Goal: Task Accomplishment & Management: Use online tool/utility

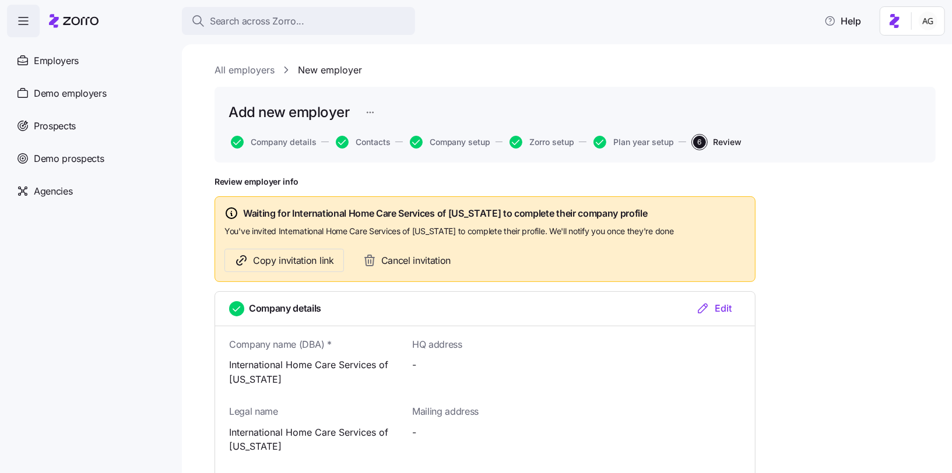
scroll to position [453, 0]
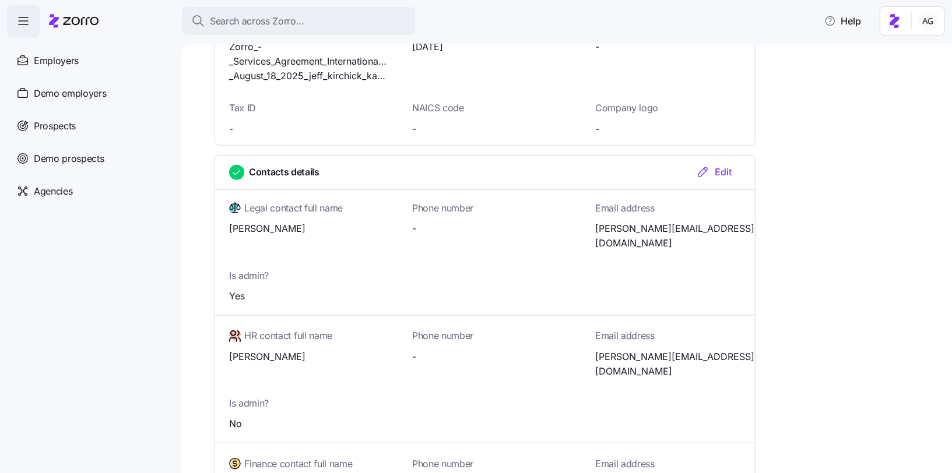
click at [82, 8] on div at bounding box center [74, 21] width 50 height 33
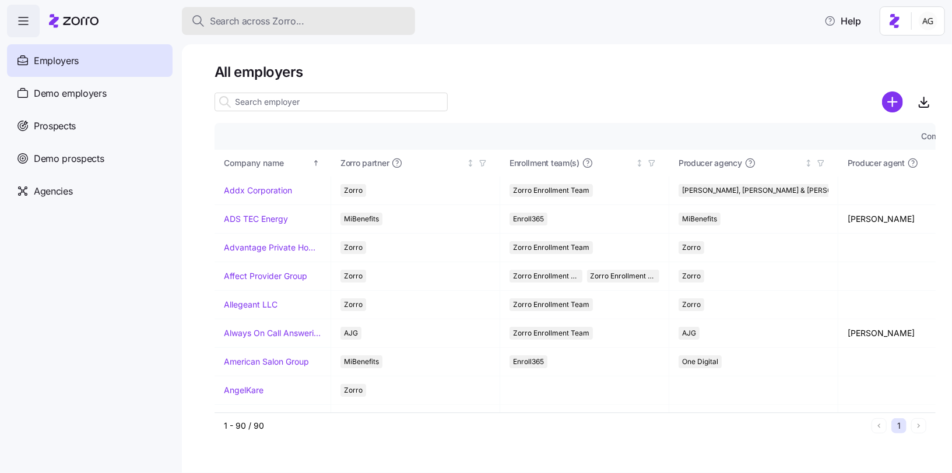
click at [318, 22] on div "Search across Zorro..." at bounding box center [298, 21] width 215 height 15
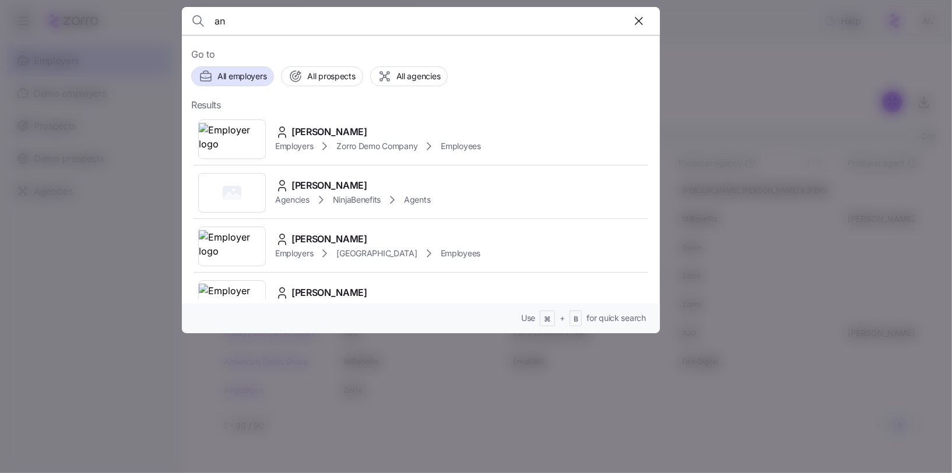
type input "a"
type input "peace"
click at [324, 243] on span "Peace Plus Maintenance Corp" at bounding box center [355, 240] width 128 height 15
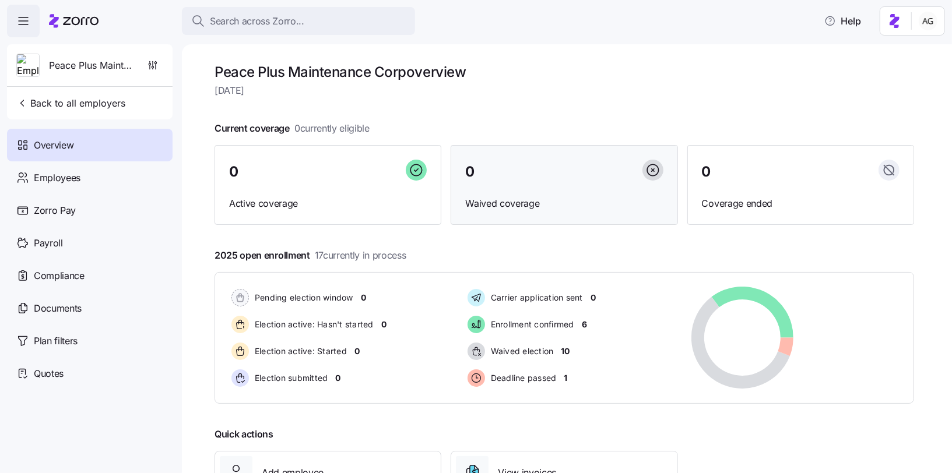
scroll to position [99, 0]
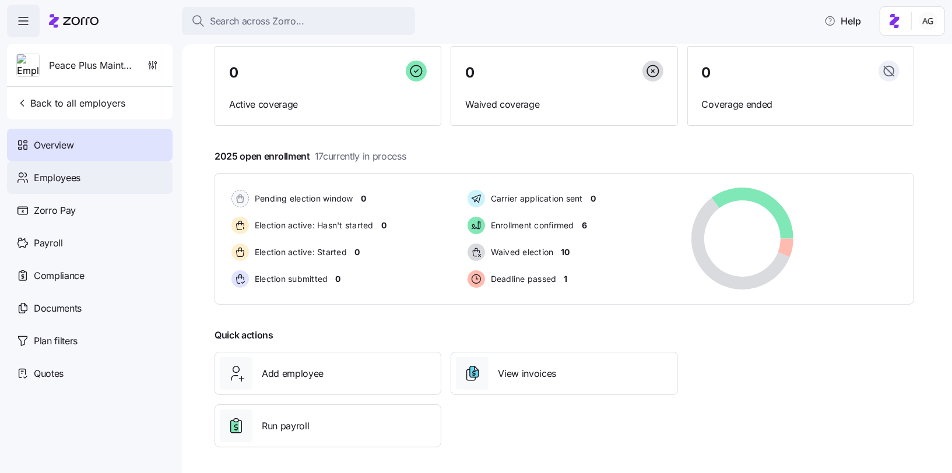
click at [86, 181] on div "Employees" at bounding box center [90, 177] width 166 height 33
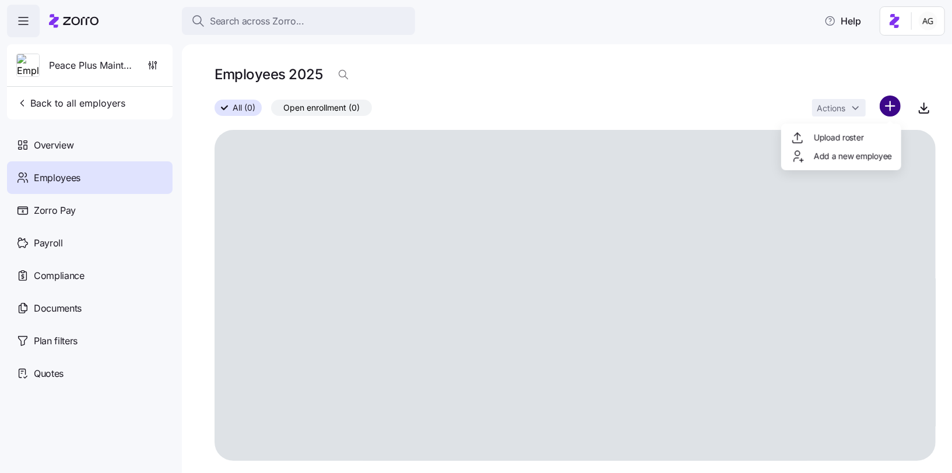
click at [888, 103] on html "Search across Zorro... Help Peace Plus Maintenance Corp Back to all employers O…" at bounding box center [476, 233] width 952 height 466
click at [845, 158] on span "Add a new employee" at bounding box center [853, 156] width 78 height 12
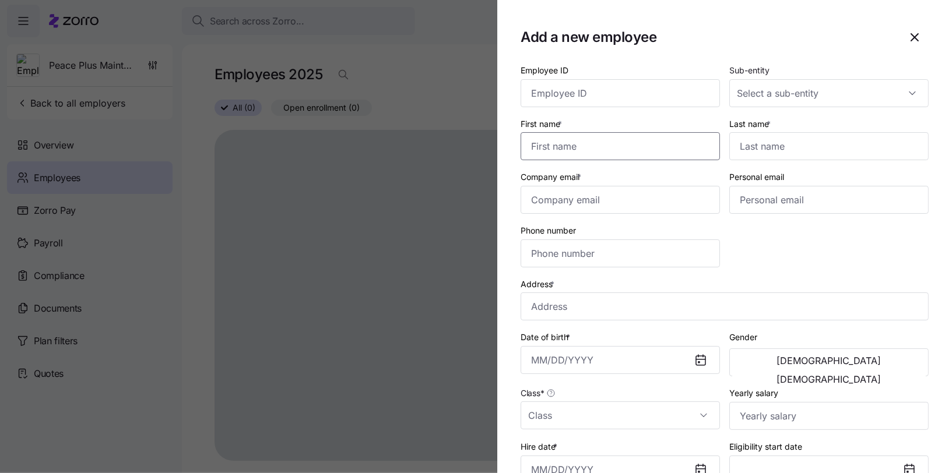
click at [630, 139] on input "First name *" at bounding box center [620, 146] width 199 height 28
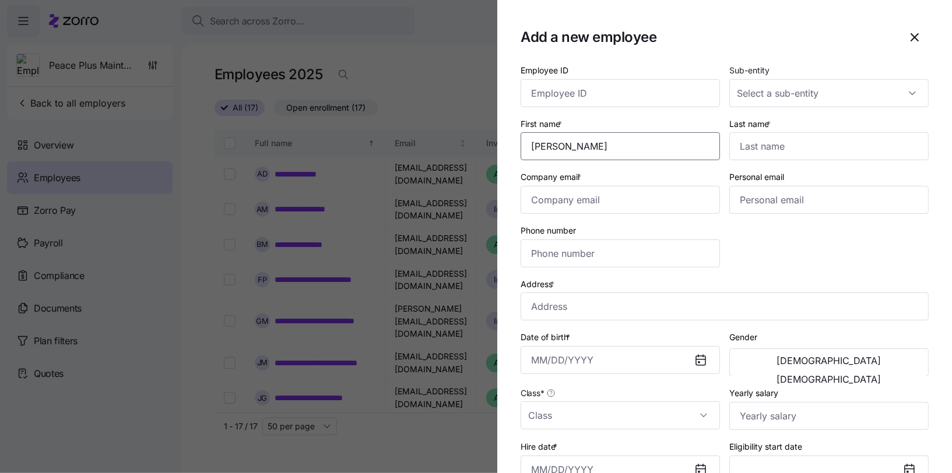
type input "[PERSON_NAME]"
click at [595, 199] on input "Company email *" at bounding box center [620, 200] width 199 height 28
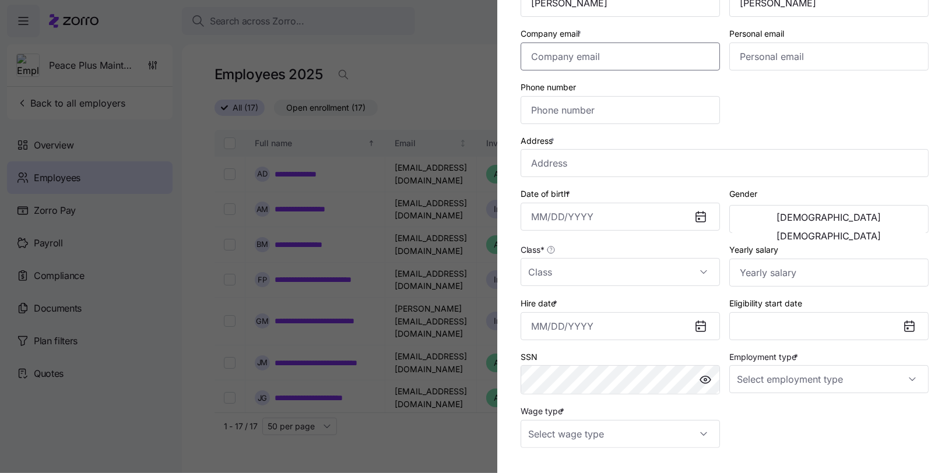
scroll to position [238, 0]
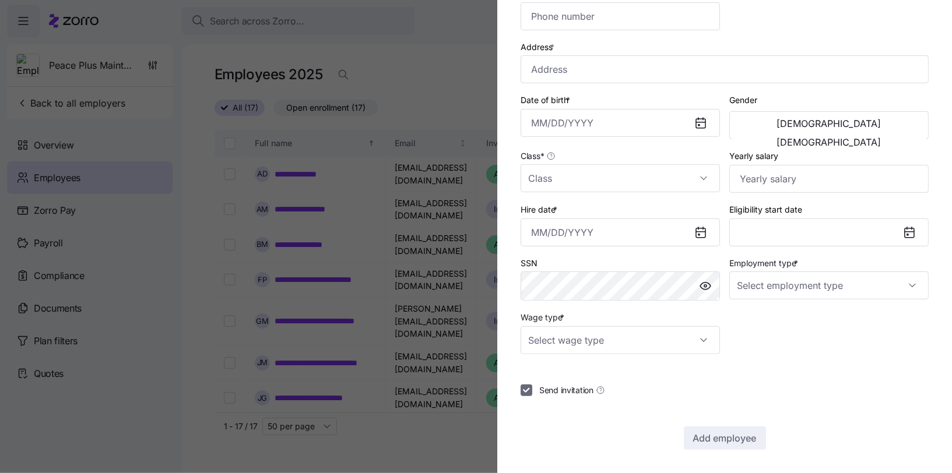
click at [528, 388] on input "Send invitation" at bounding box center [527, 391] width 12 height 12
checkbox input "false"
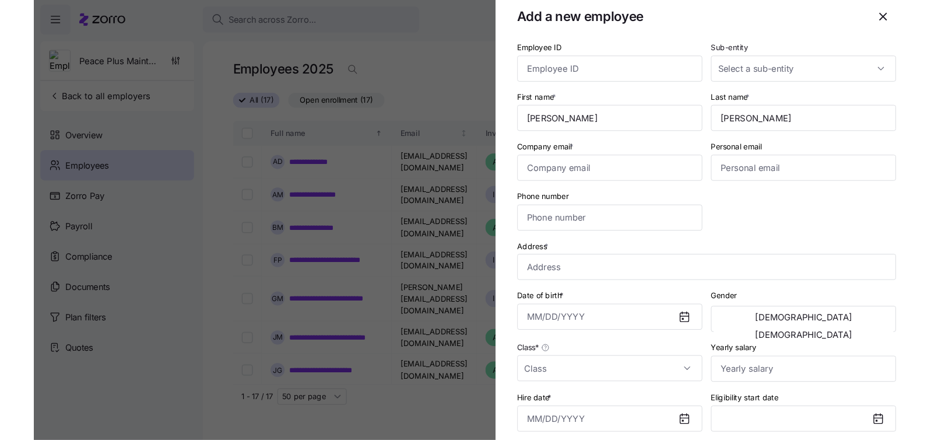
scroll to position [17, 0]
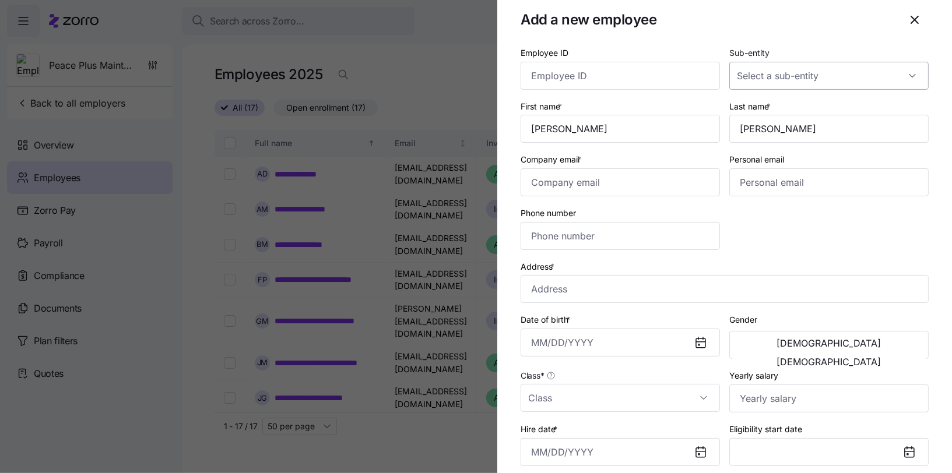
click at [779, 75] on input "Sub-entity" at bounding box center [828, 76] width 199 height 28
click at [778, 75] on input "Sub-entity" at bounding box center [828, 76] width 199 height 28
click at [768, 111] on span "MA Office" at bounding box center [762, 111] width 38 height 13
type input "MA Office"
click at [910, 22] on icon "button" at bounding box center [915, 20] width 14 height 14
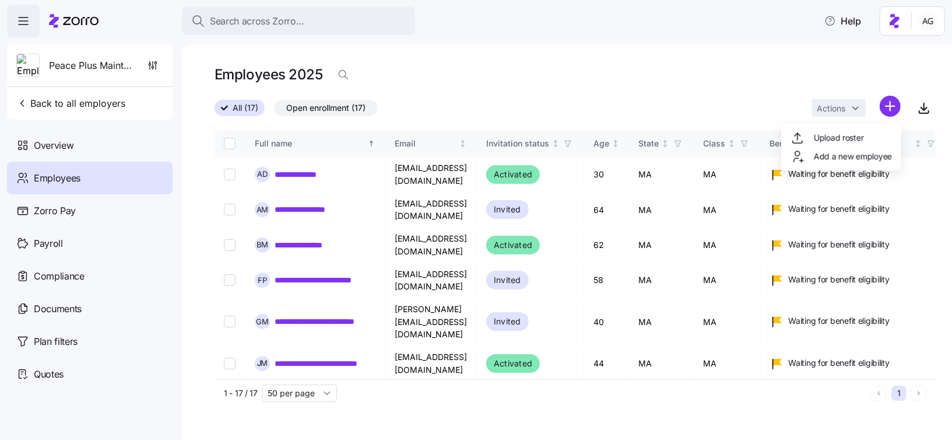
click at [886, 106] on html "**********" at bounding box center [476, 216] width 952 height 433
click at [856, 73] on html "**********" at bounding box center [476, 216] width 952 height 433
click at [891, 99] on html "**********" at bounding box center [476, 216] width 952 height 433
click at [854, 153] on span "Add a new employee" at bounding box center [853, 156] width 78 height 12
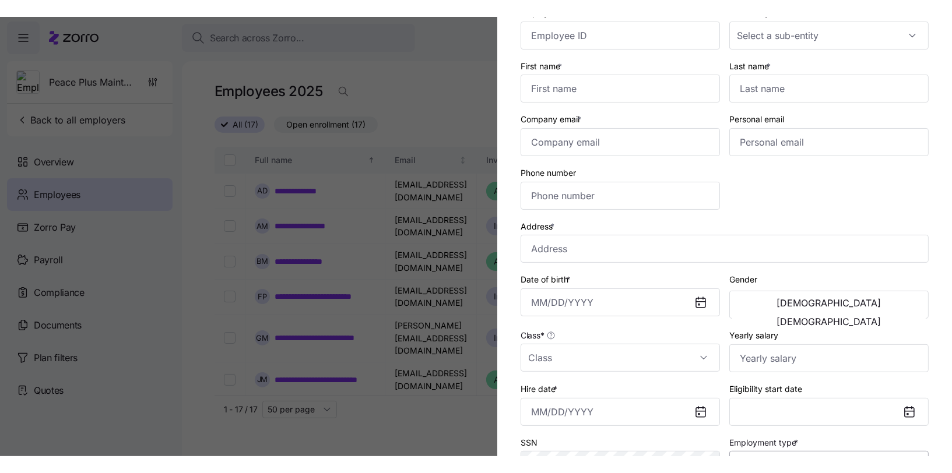
scroll to position [0, 0]
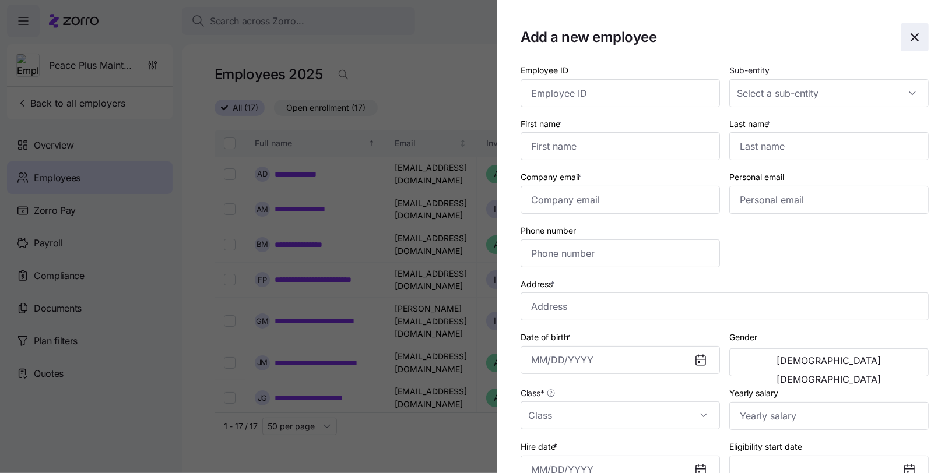
click at [922, 37] on span "button" at bounding box center [914, 37] width 27 height 27
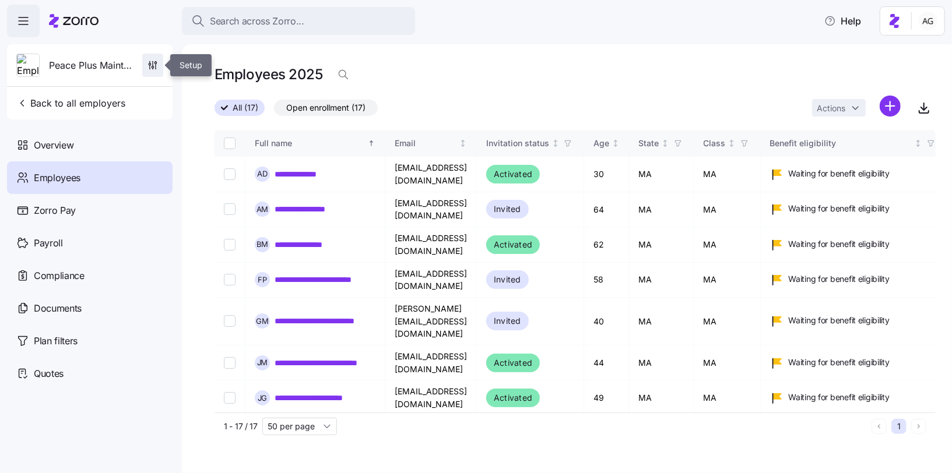
click at [158, 63] on icon "button" at bounding box center [153, 65] width 12 height 12
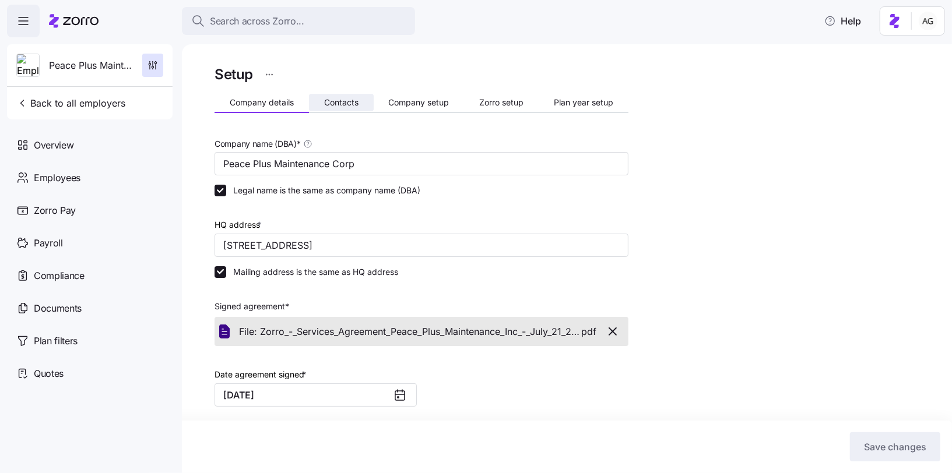
click at [348, 106] on span "Contacts" at bounding box center [341, 103] width 34 height 8
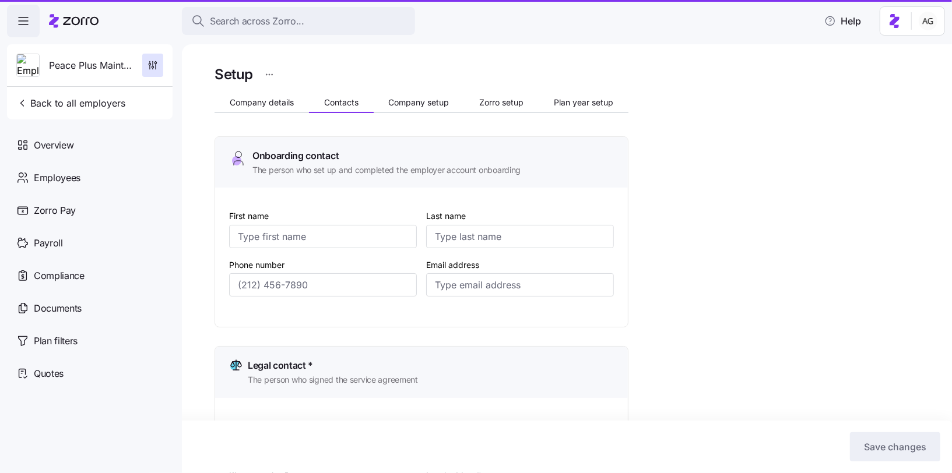
type input "[PERSON_NAME]"
type input "[EMAIL_ADDRESS][DOMAIN_NAME]"
type input "[PERSON_NAME]"
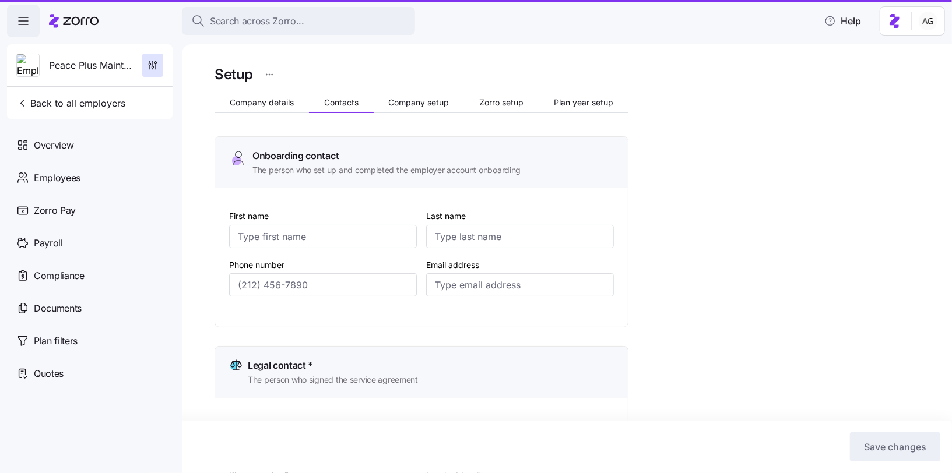
type input "[EMAIL_ADDRESS][DOMAIN_NAME]"
type input "Melly"
type input "[PERSON_NAME]"
type input "[EMAIL_ADDRESS][DOMAIN_NAME]"
type input "[PERSON_NAME]"
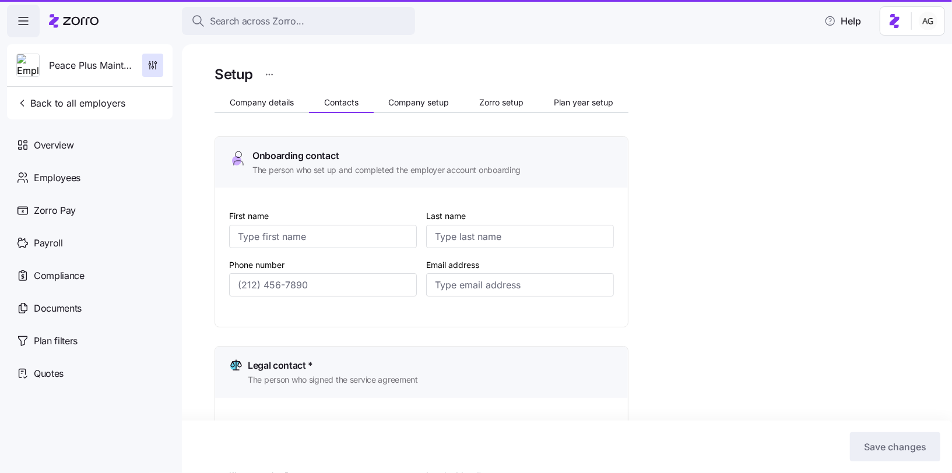
type input "Mackay"
type input "[EMAIL_ADDRESS][DOMAIN_NAME]"
type input "[PHONE_NUMBER]"
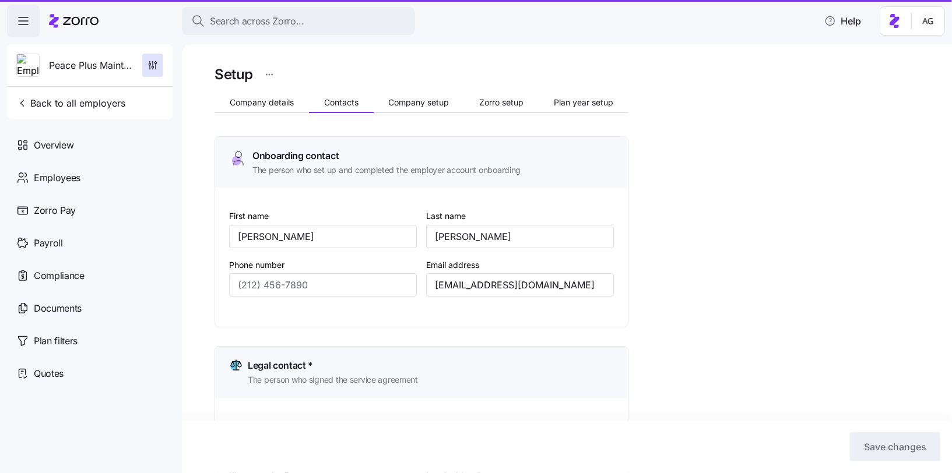
type input "[PHONE_NUMBER]"
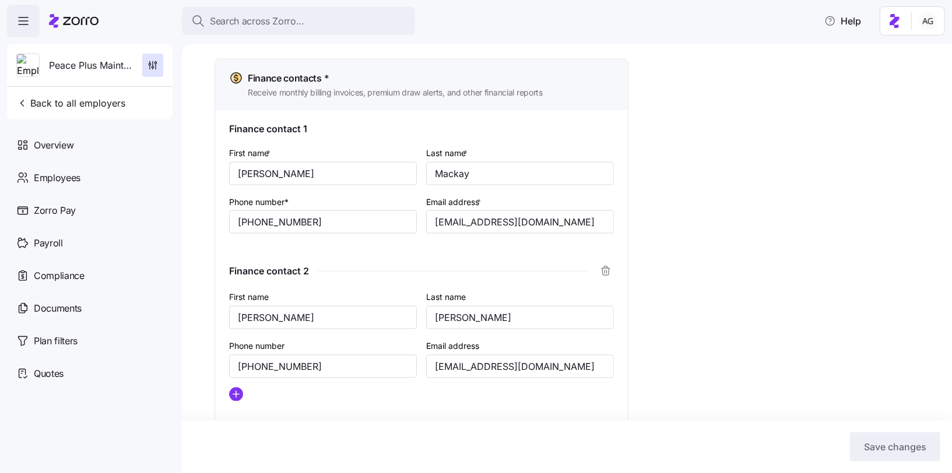
scroll to position [755, 0]
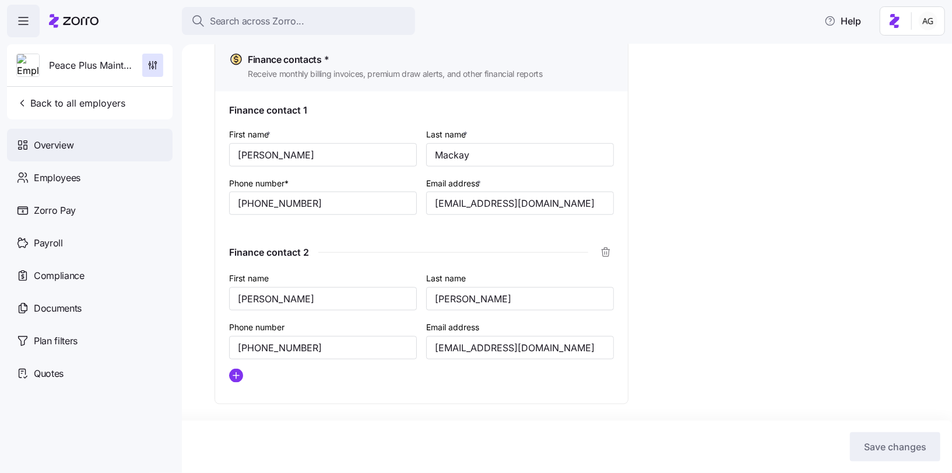
click at [99, 139] on div "Overview" at bounding box center [90, 145] width 166 height 33
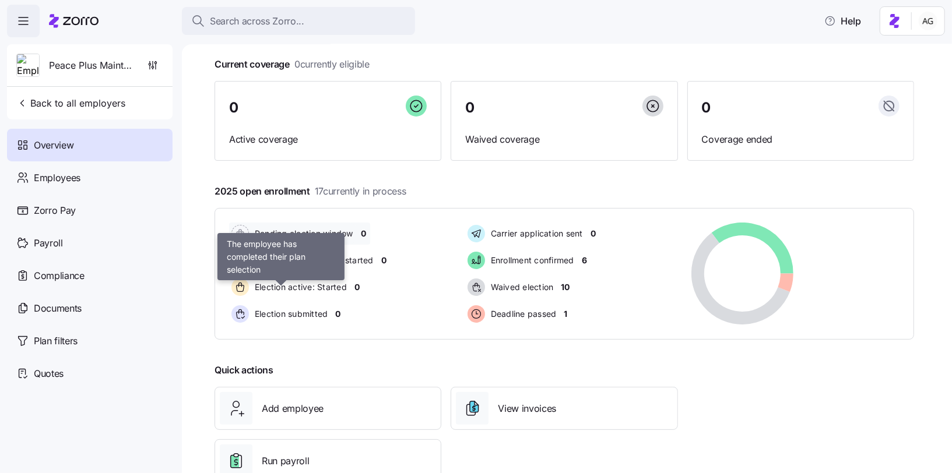
scroll to position [99, 0]
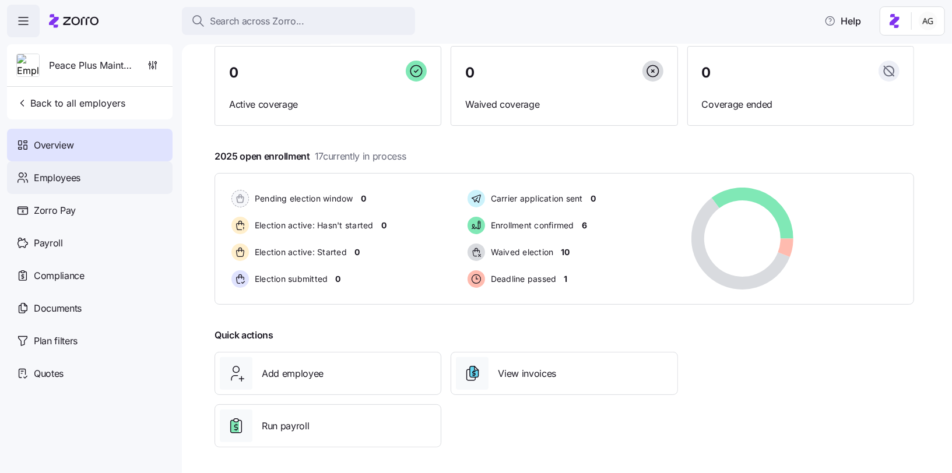
click at [117, 170] on div "Employees" at bounding box center [90, 177] width 166 height 33
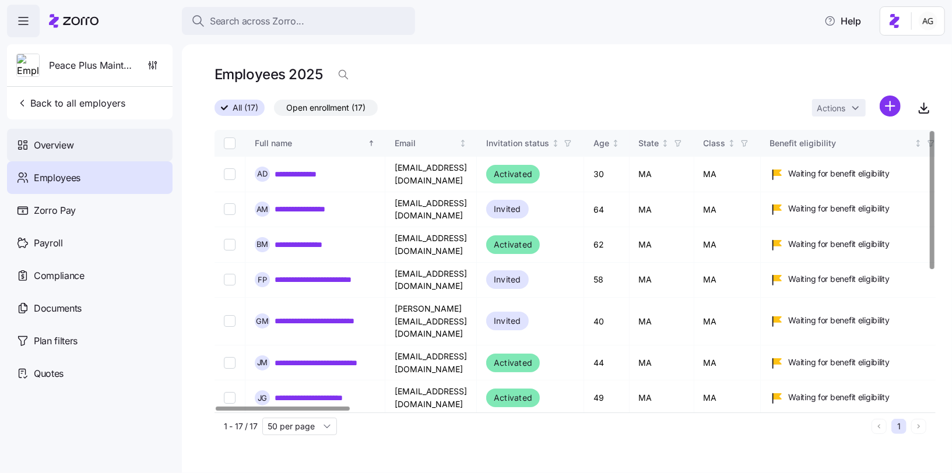
click at [101, 140] on div "Overview" at bounding box center [90, 145] width 166 height 33
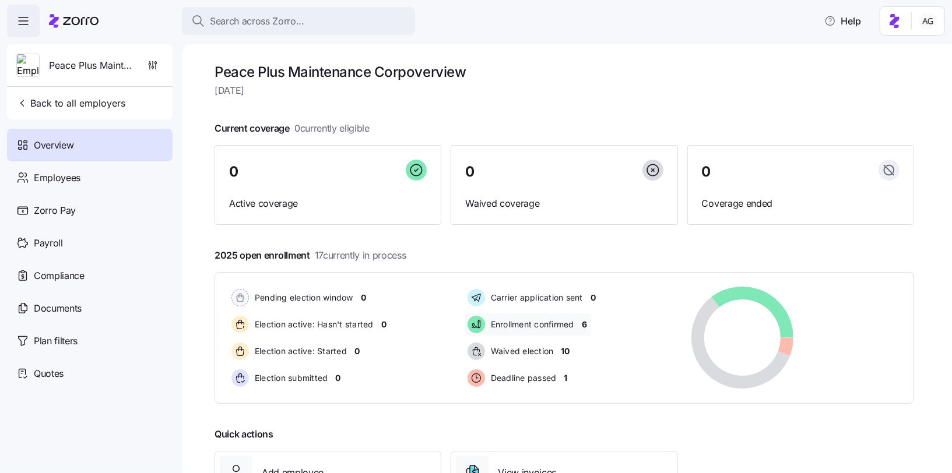
click at [584, 320] on span "6" at bounding box center [584, 325] width 5 height 12
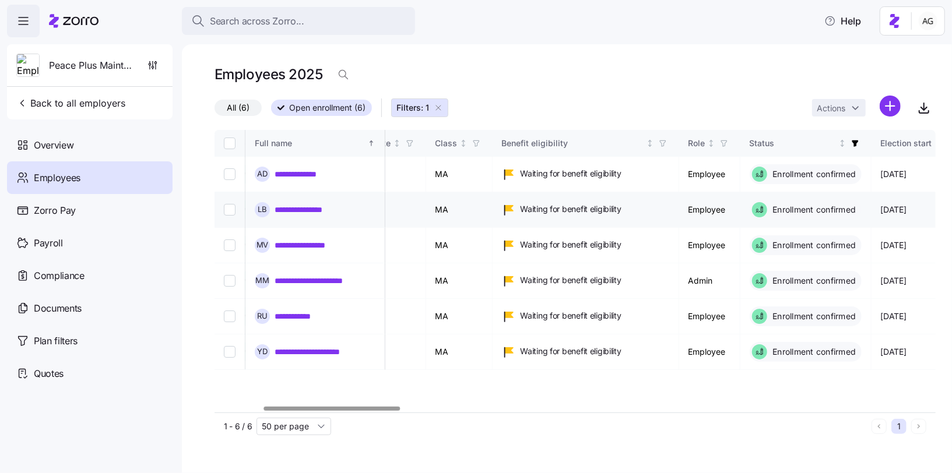
scroll to position [0, 254]
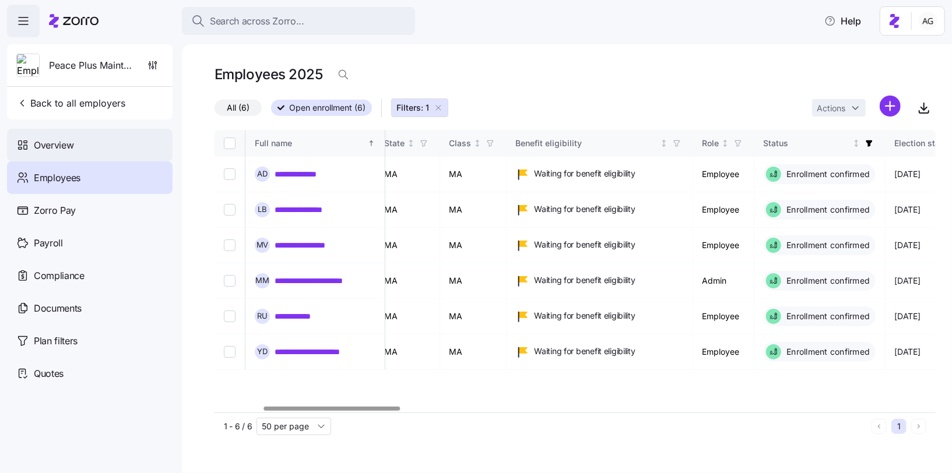
click at [75, 150] on div "Overview" at bounding box center [90, 145] width 166 height 33
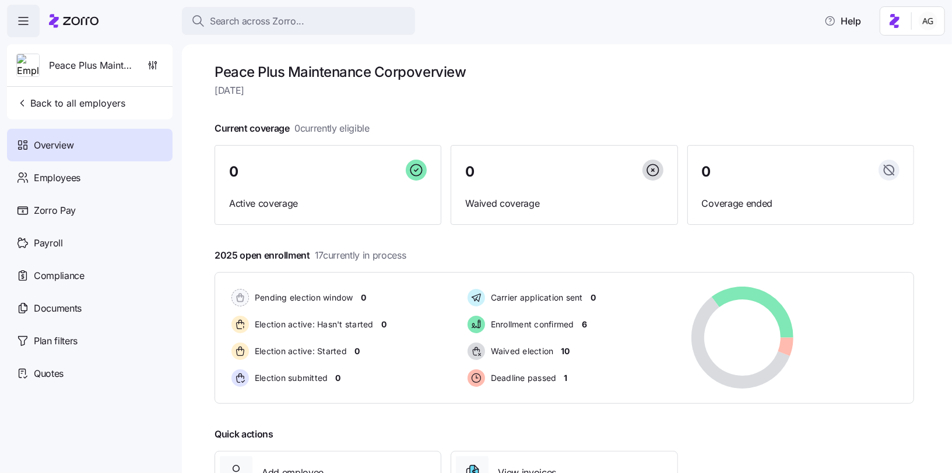
click at [68, 133] on div "Overview" at bounding box center [90, 145] width 166 height 33
click at [62, 181] on span "Employees" at bounding box center [57, 178] width 47 height 15
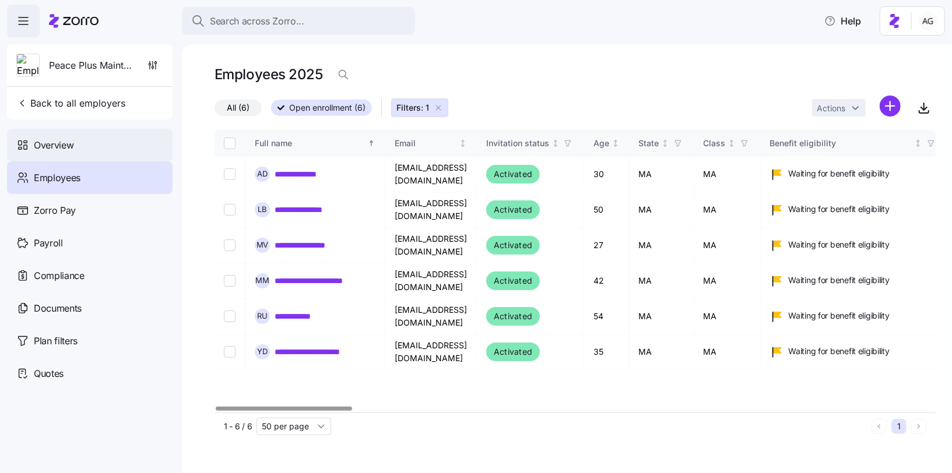
click at [120, 142] on div "Overview" at bounding box center [90, 145] width 166 height 33
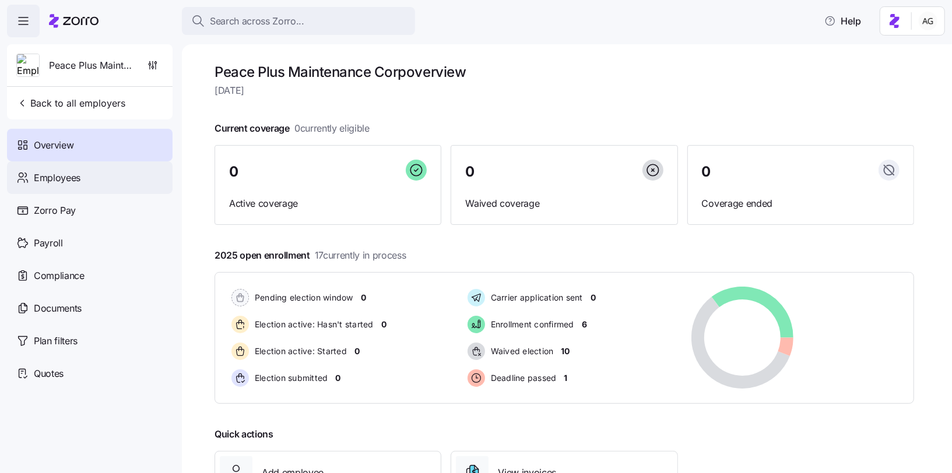
click at [120, 172] on div "Employees" at bounding box center [90, 177] width 166 height 33
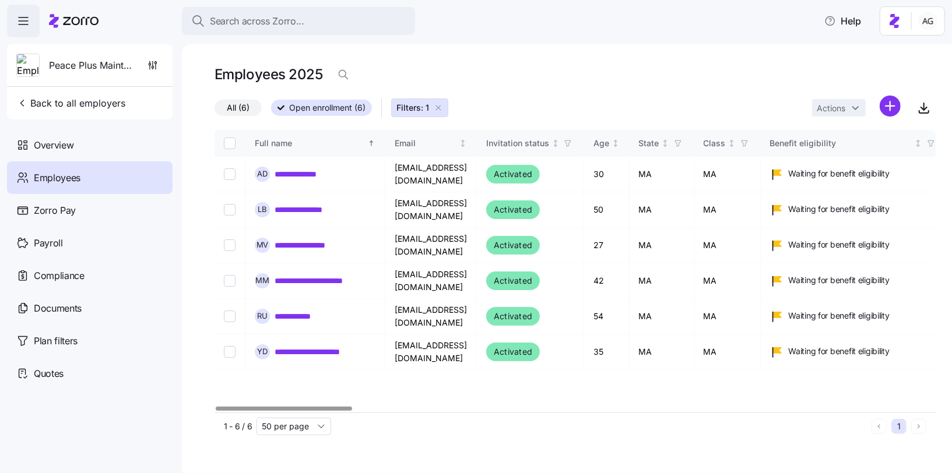
click at [440, 110] on icon "button" at bounding box center [438, 107] width 9 height 9
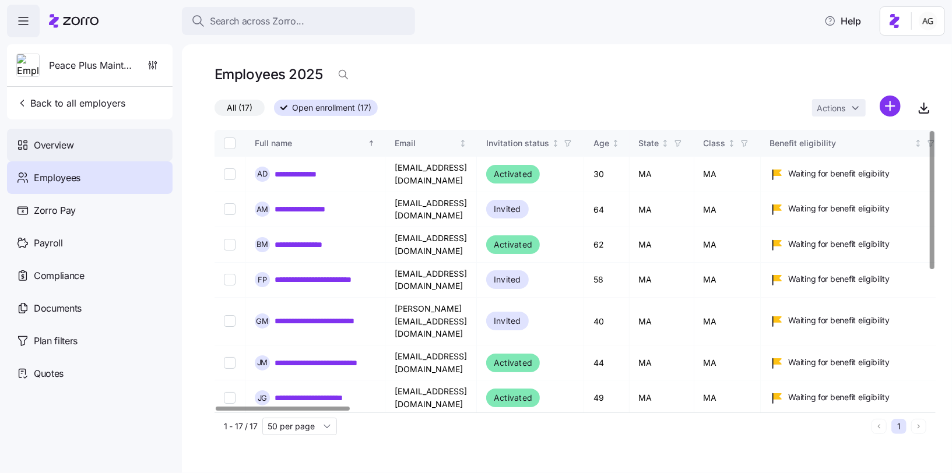
click at [110, 142] on div "Overview" at bounding box center [90, 145] width 166 height 33
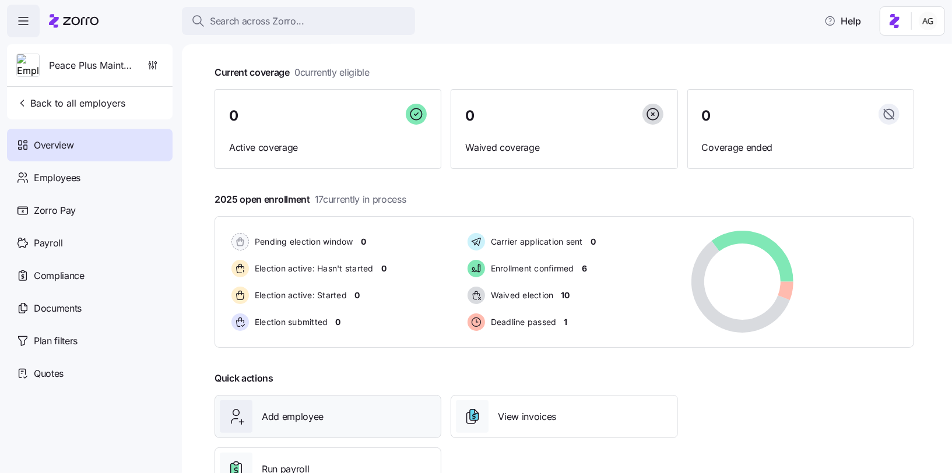
scroll to position [43, 0]
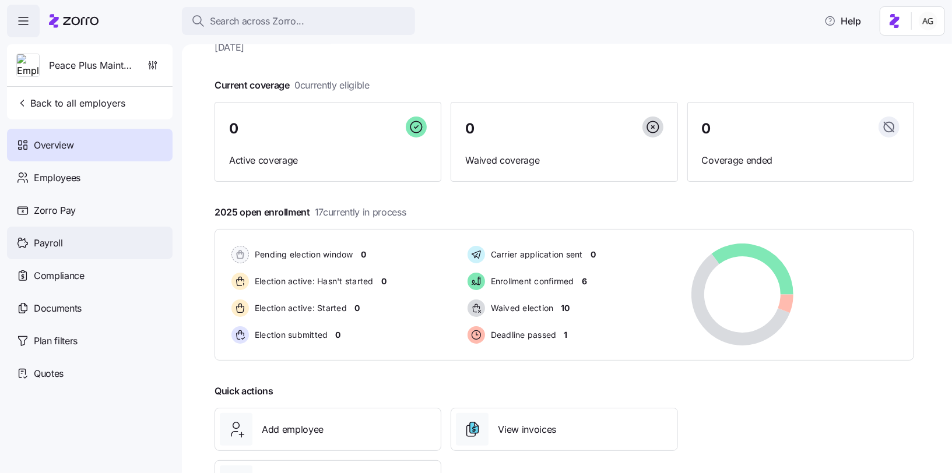
click at [76, 242] on div "Payroll" at bounding box center [90, 243] width 166 height 33
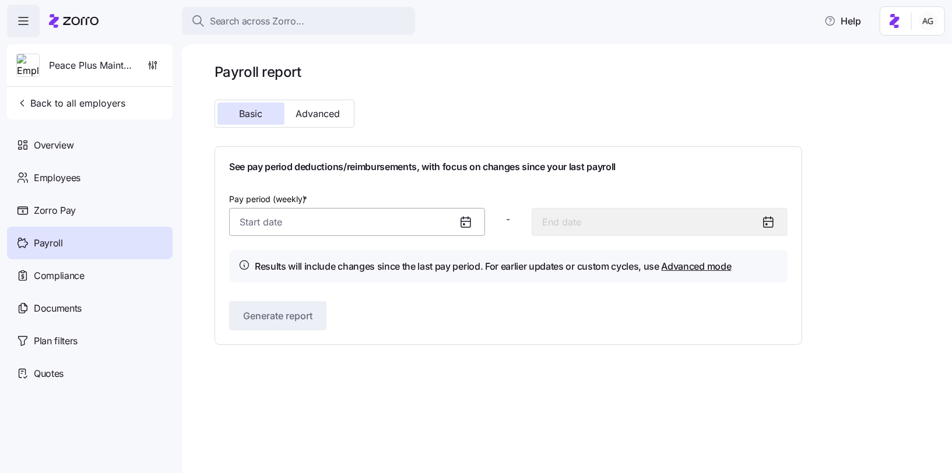
click at [370, 220] on input "Pay period (weekly) *" at bounding box center [357, 222] width 256 height 28
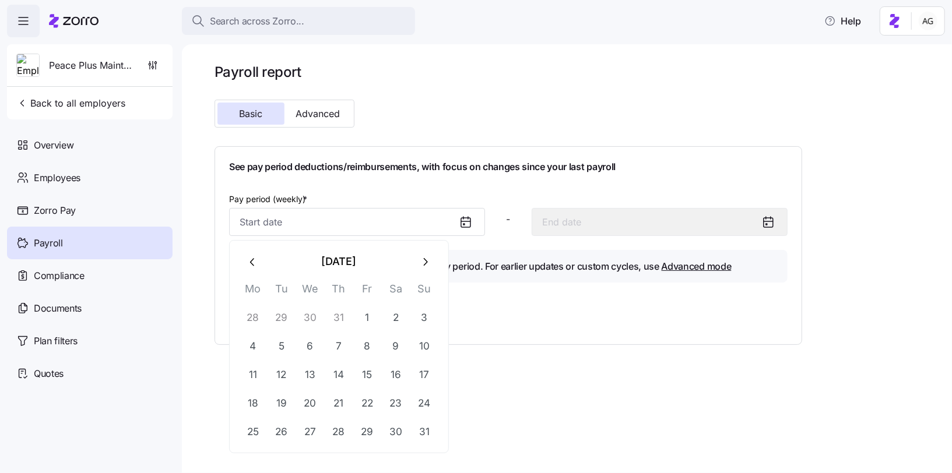
click at [425, 261] on icon "button" at bounding box center [425, 262] width 4 height 8
click at [254, 322] on button "1" at bounding box center [253, 318] width 28 height 28
type input "[DATE]"
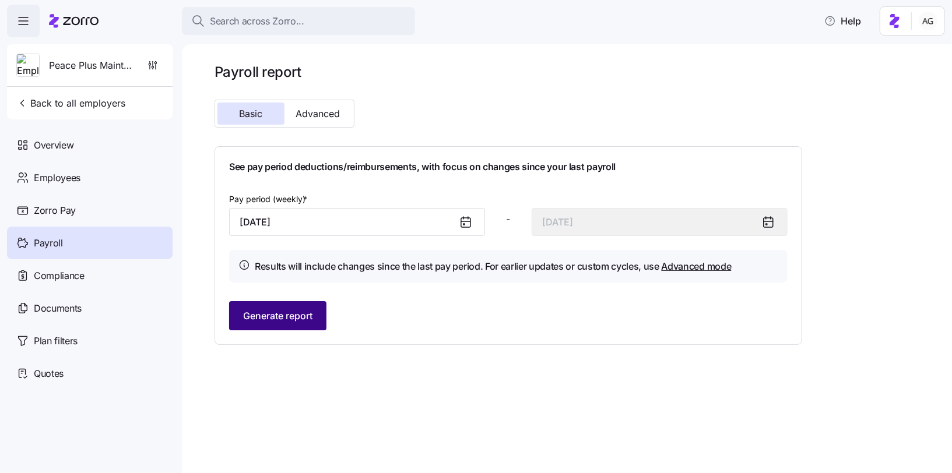
click at [303, 317] on span "Generate report" at bounding box center [277, 316] width 69 height 14
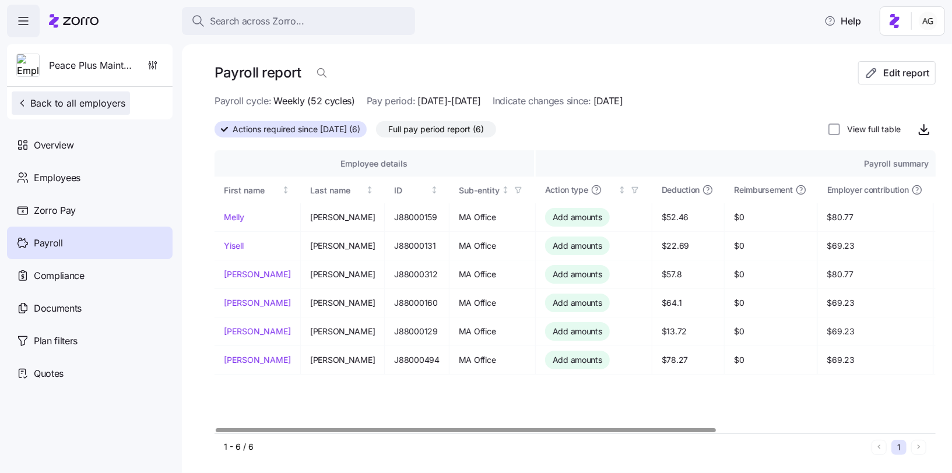
click at [36, 113] on button "Back to all employers" at bounding box center [71, 103] width 118 height 23
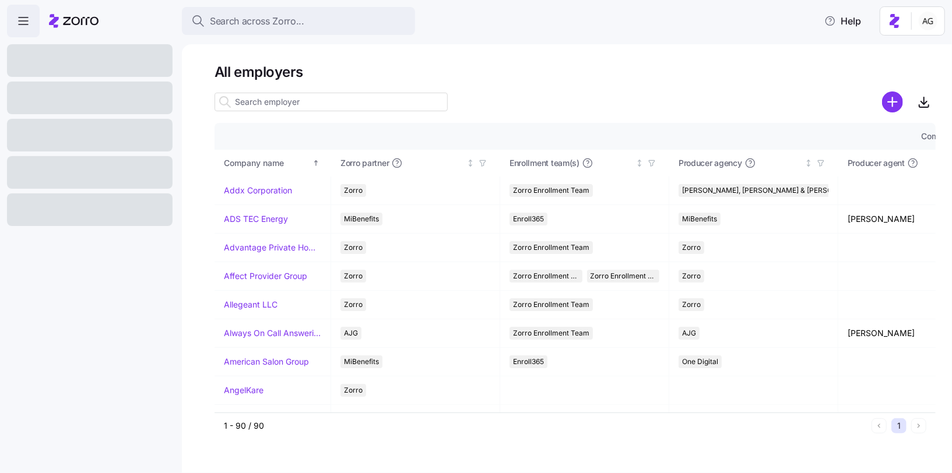
click at [76, 23] on icon at bounding box center [74, 21] width 50 height 14
